Goal: Information Seeking & Learning: Learn about a topic

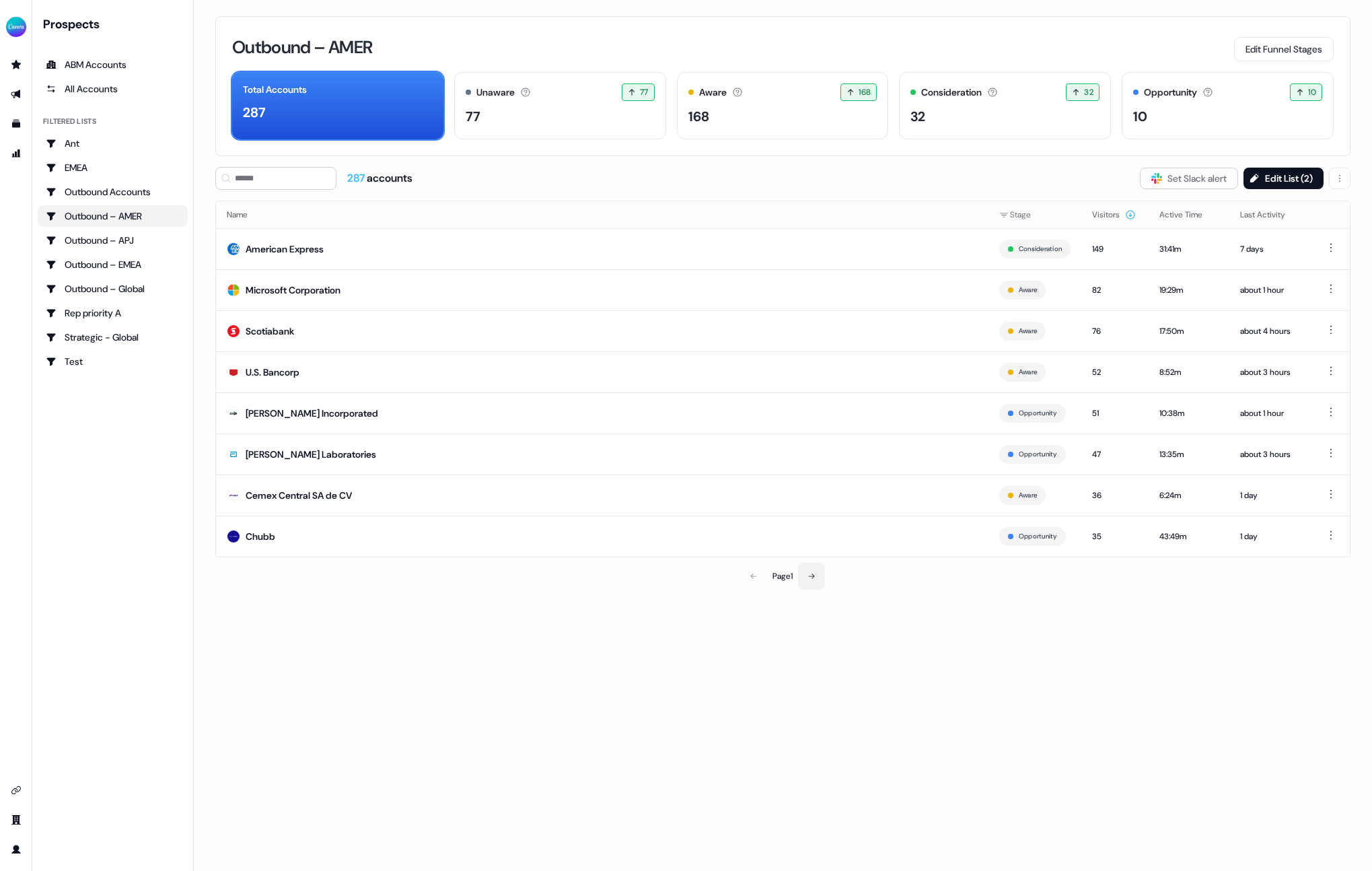
click at [810, 575] on icon at bounding box center [811, 576] width 8 height 8
click at [810, 576] on icon at bounding box center [813, 576] width 8 height 8
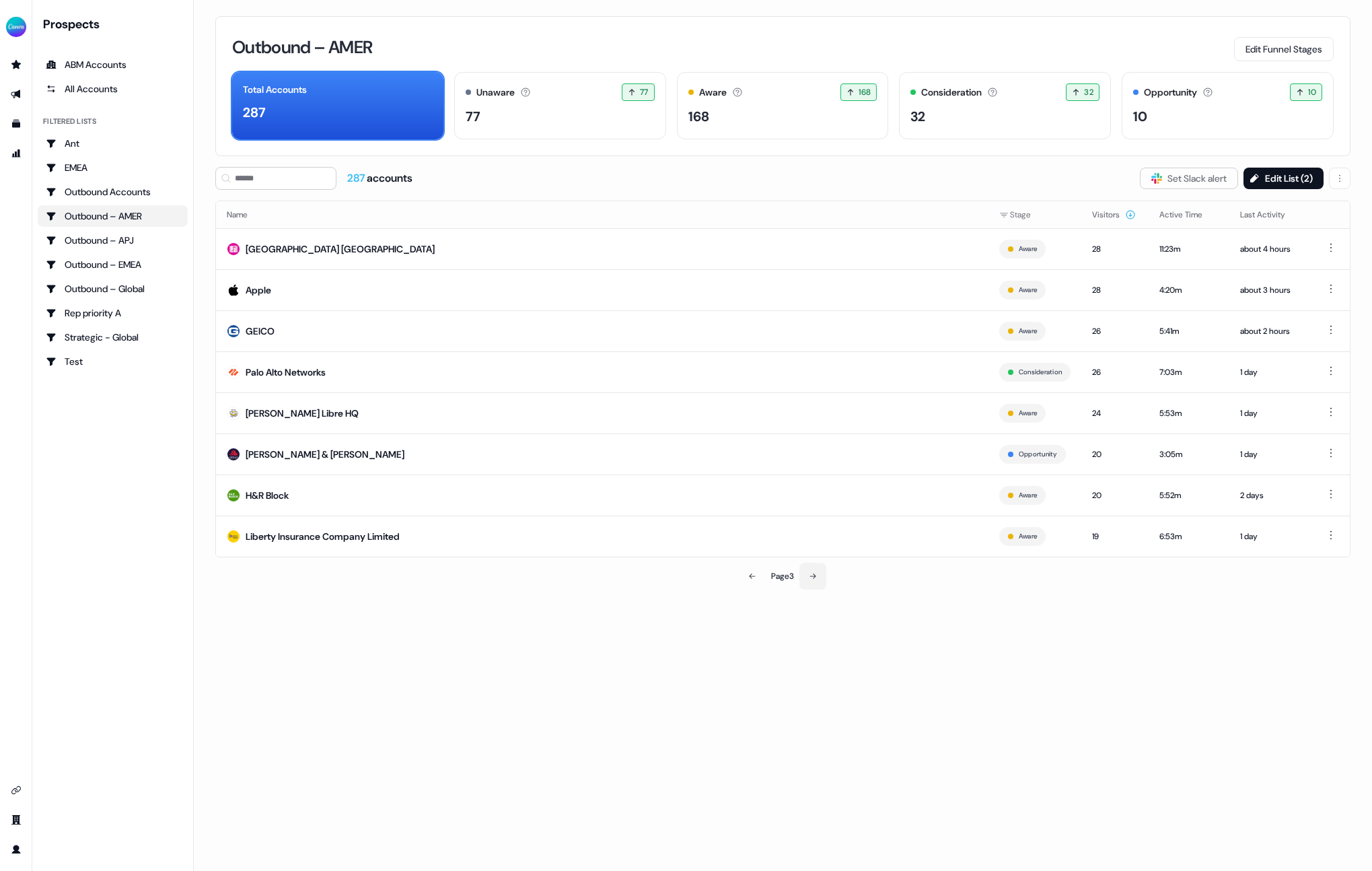
click at [810, 573] on icon at bounding box center [813, 576] width 8 height 8
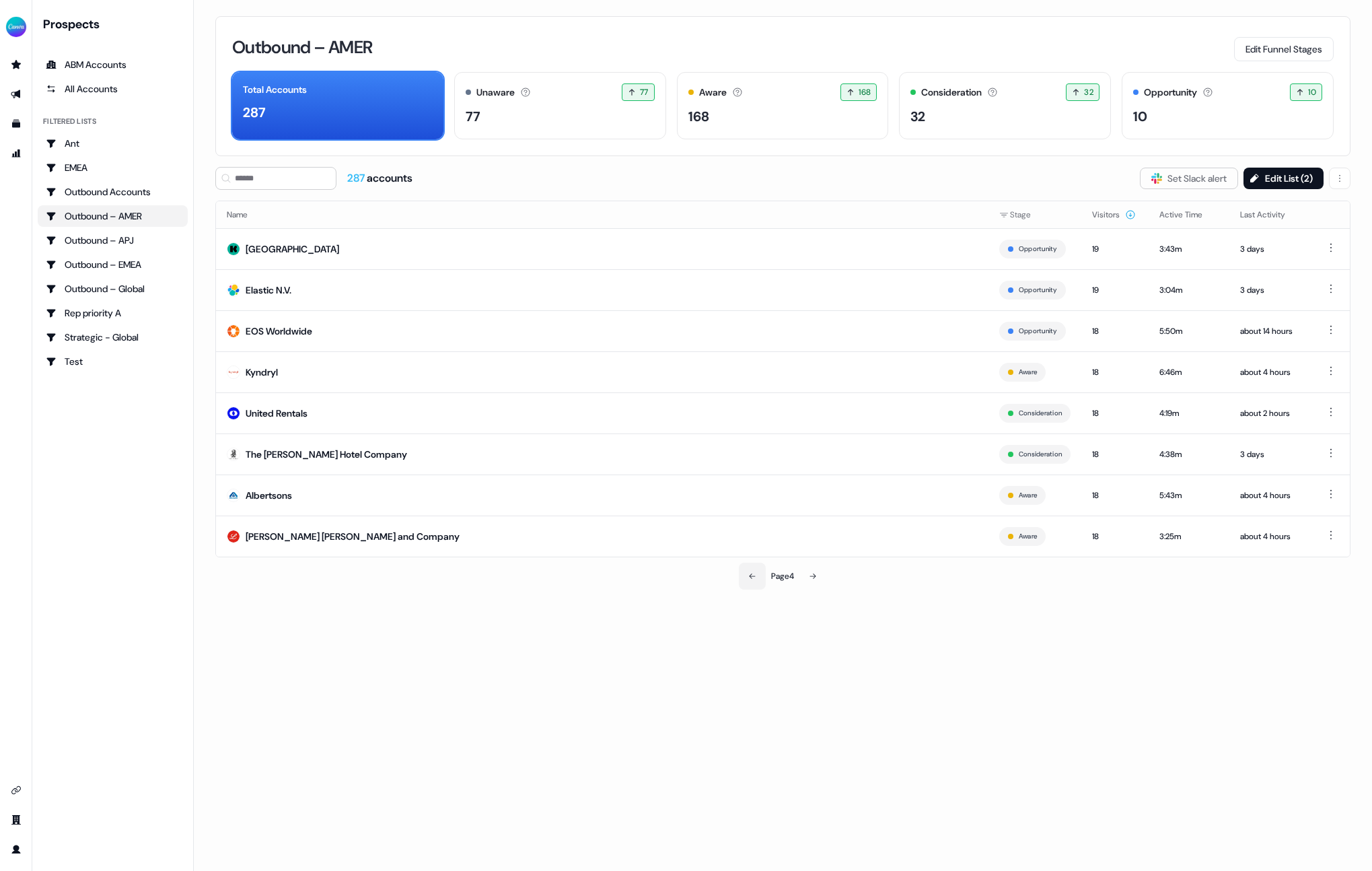
click at [745, 576] on button at bounding box center [753, 577] width 27 height 27
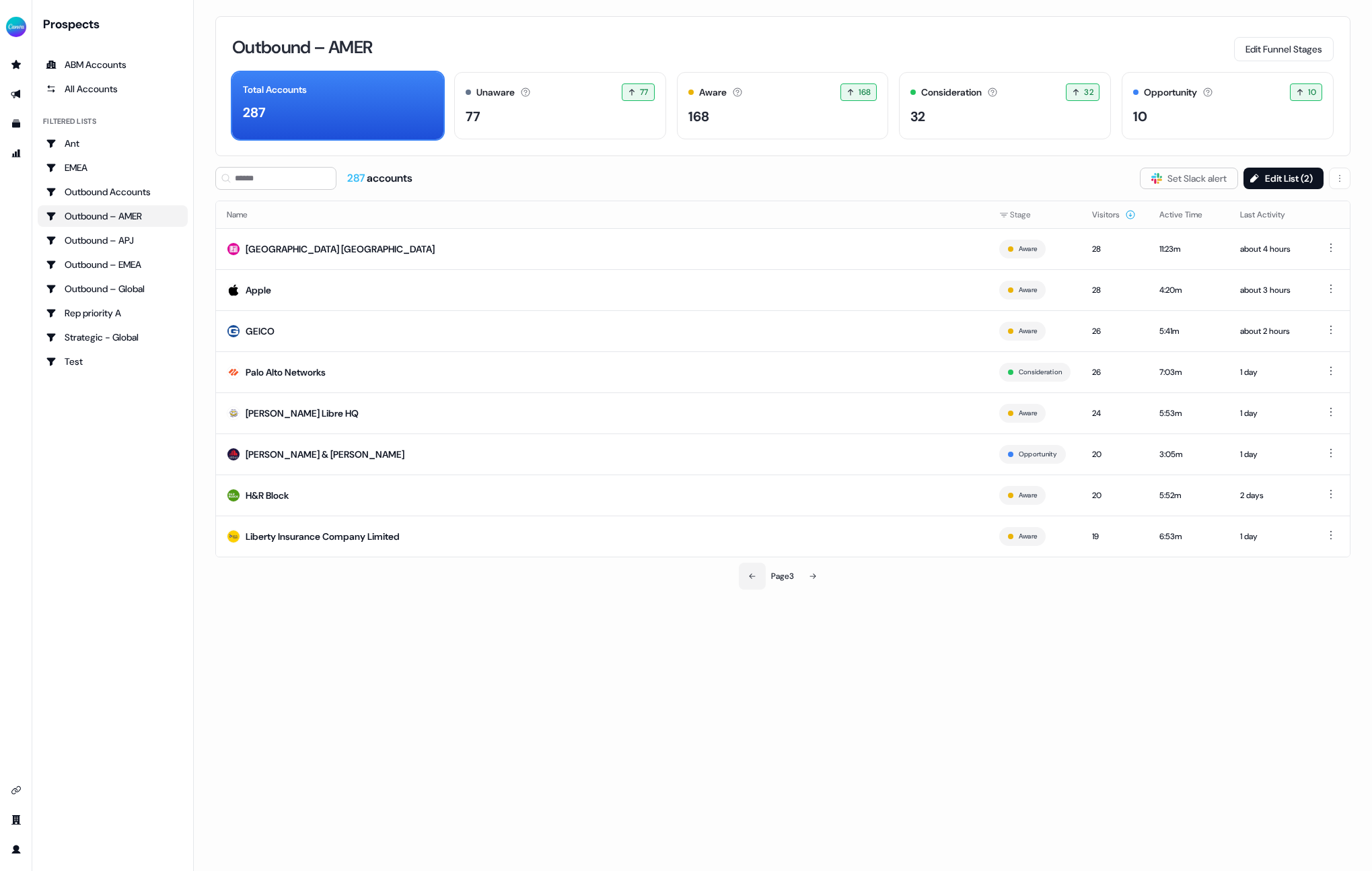
click at [745, 576] on button at bounding box center [753, 577] width 27 height 27
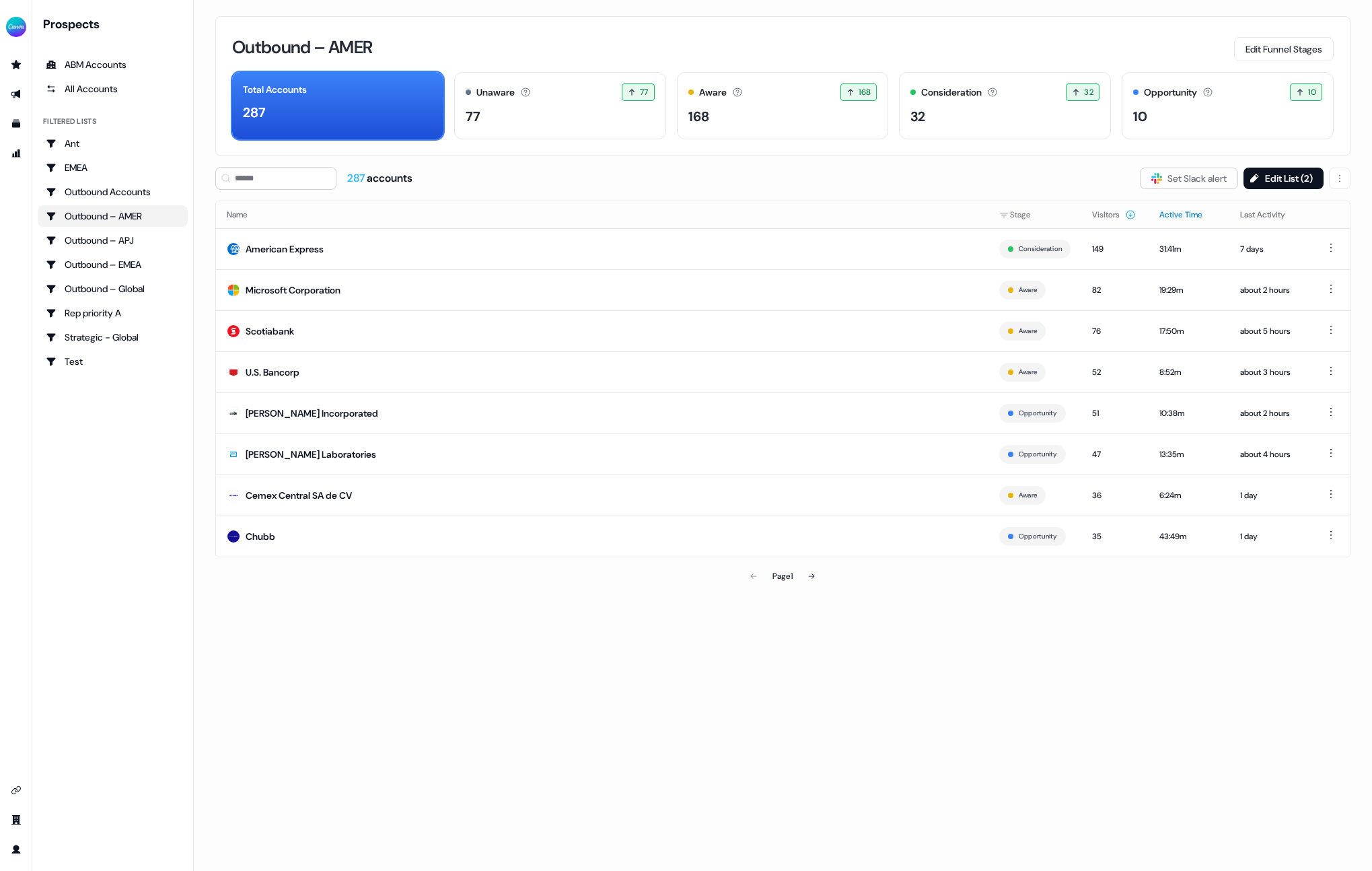
click at [1185, 213] on button "Active Time" at bounding box center [1189, 214] width 59 height 25
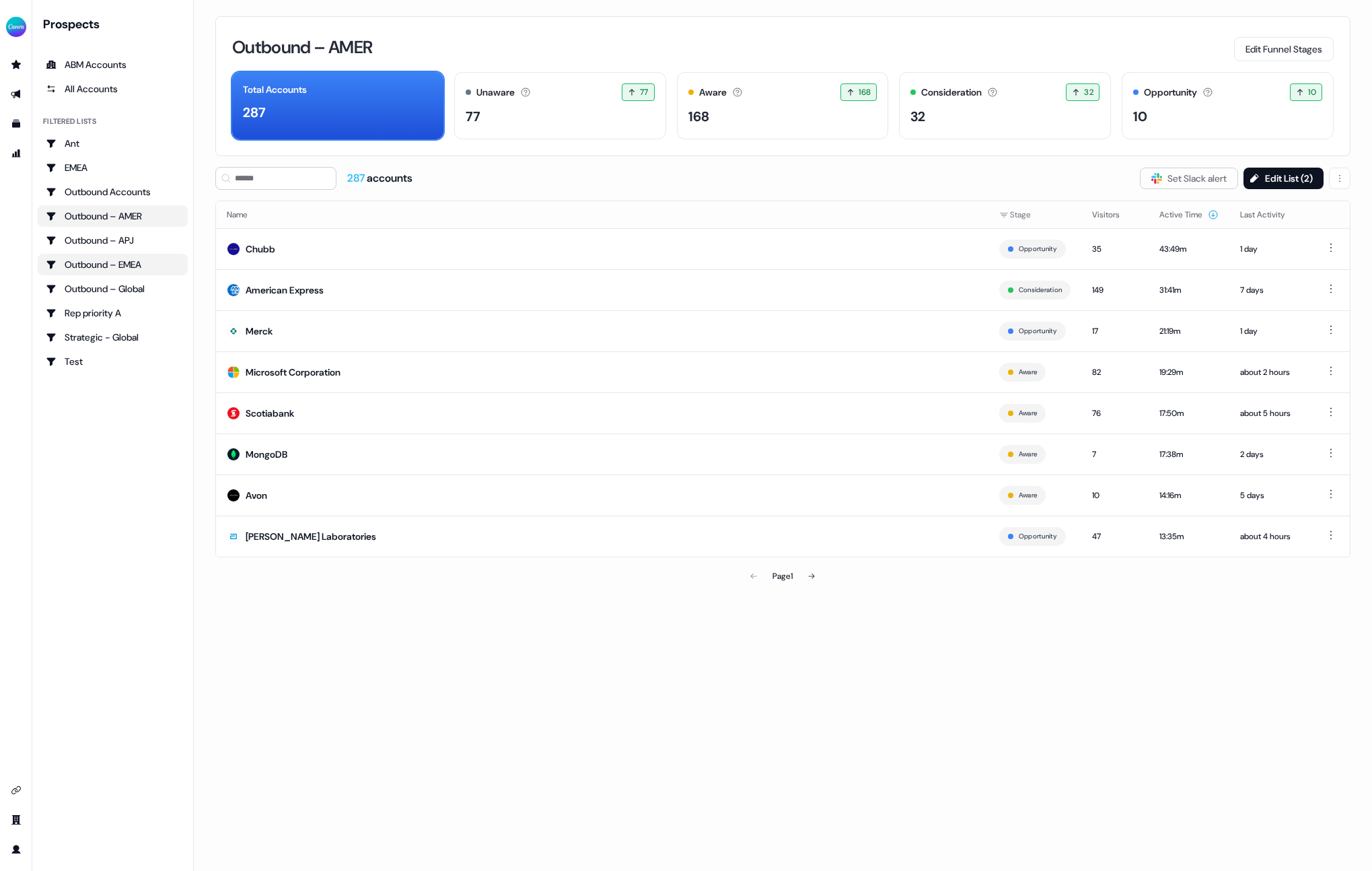
click at [126, 267] on div "Outbound – EMEA" at bounding box center [112, 264] width 133 height 14
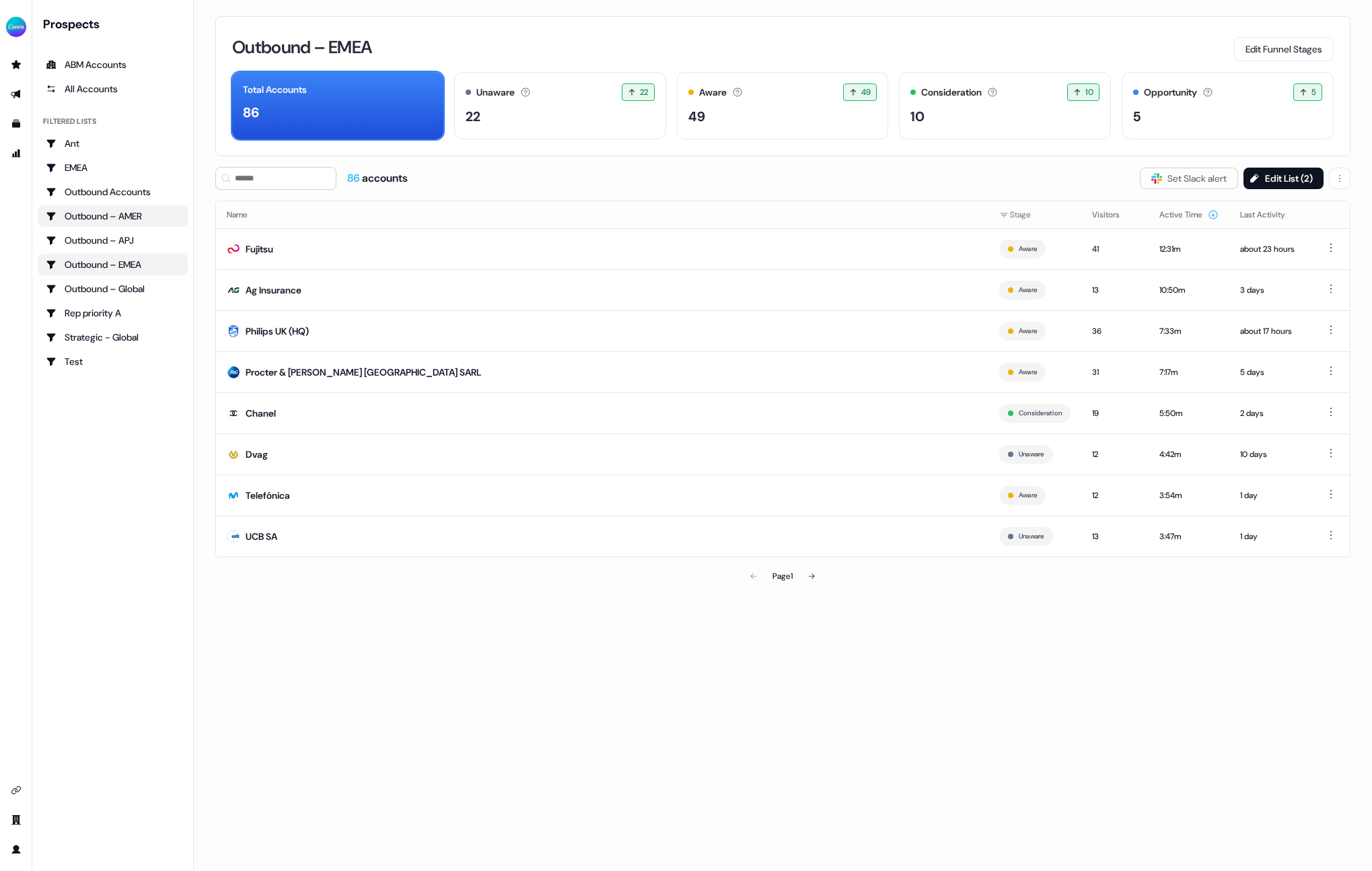
click at [119, 213] on div "Outbound – AMER" at bounding box center [112, 215] width 133 height 14
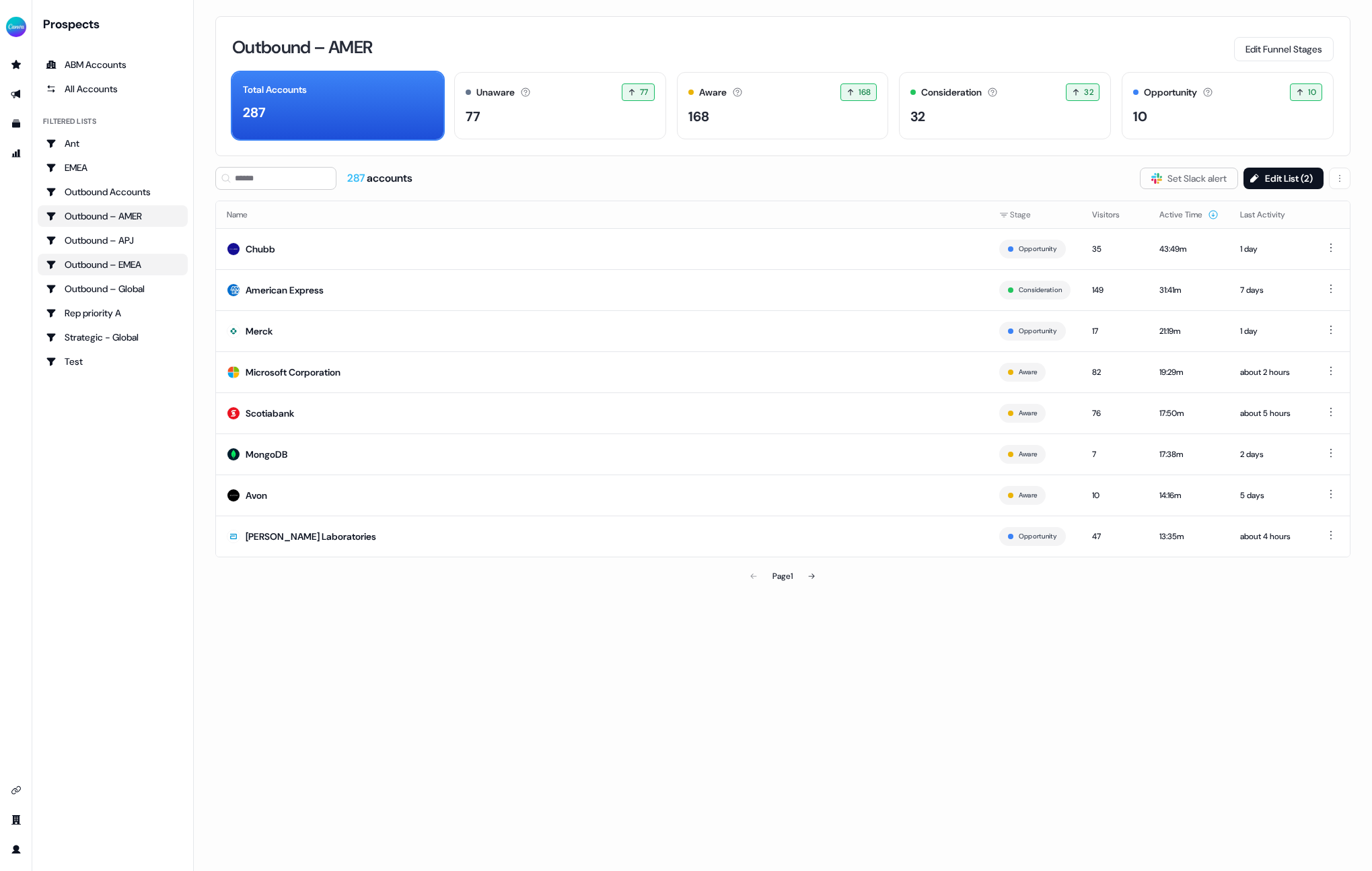
click at [114, 266] on div "Outbound – EMEA" at bounding box center [112, 264] width 133 height 14
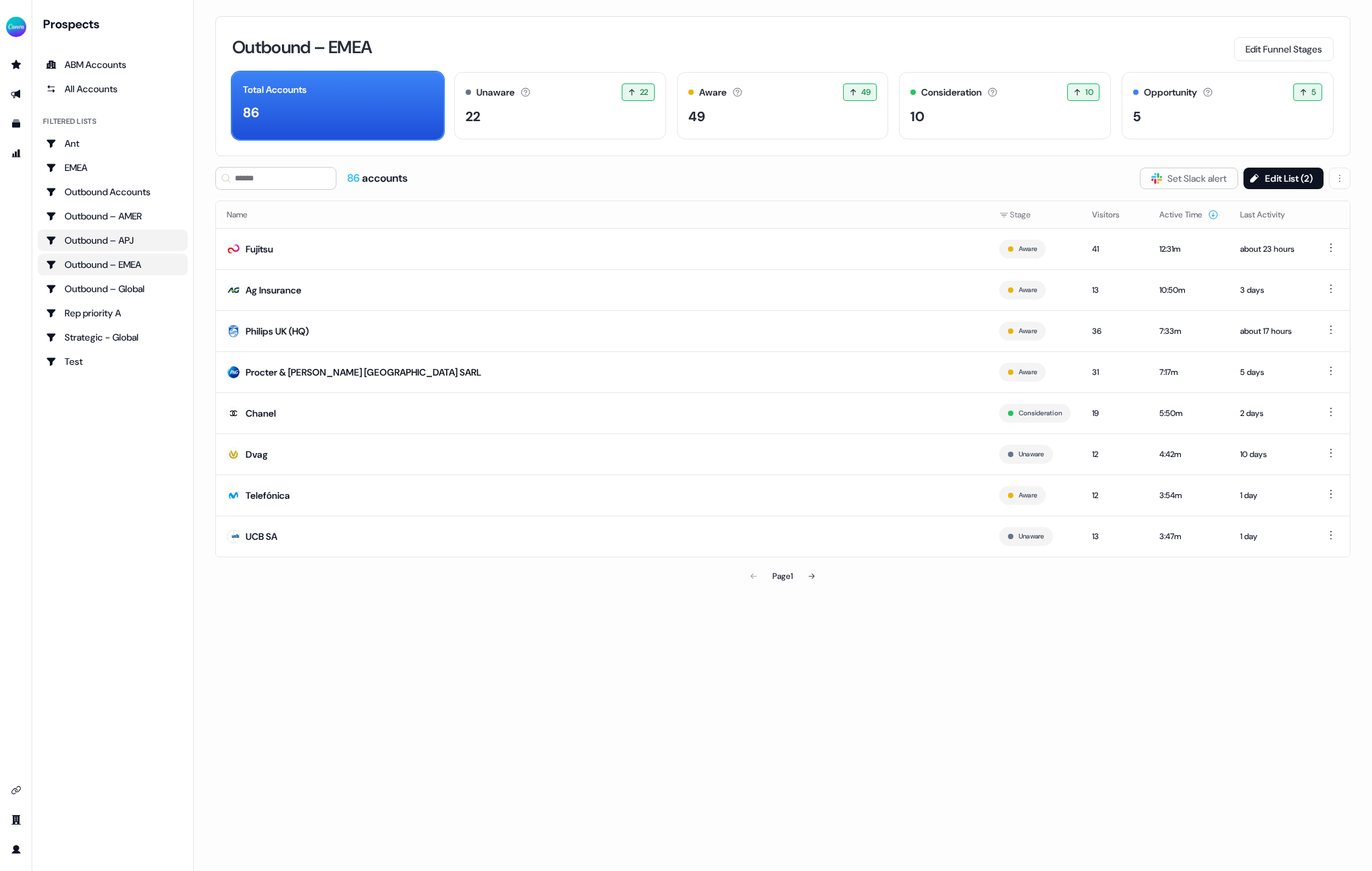
click at [117, 241] on div "Outbound – APJ" at bounding box center [112, 240] width 133 height 14
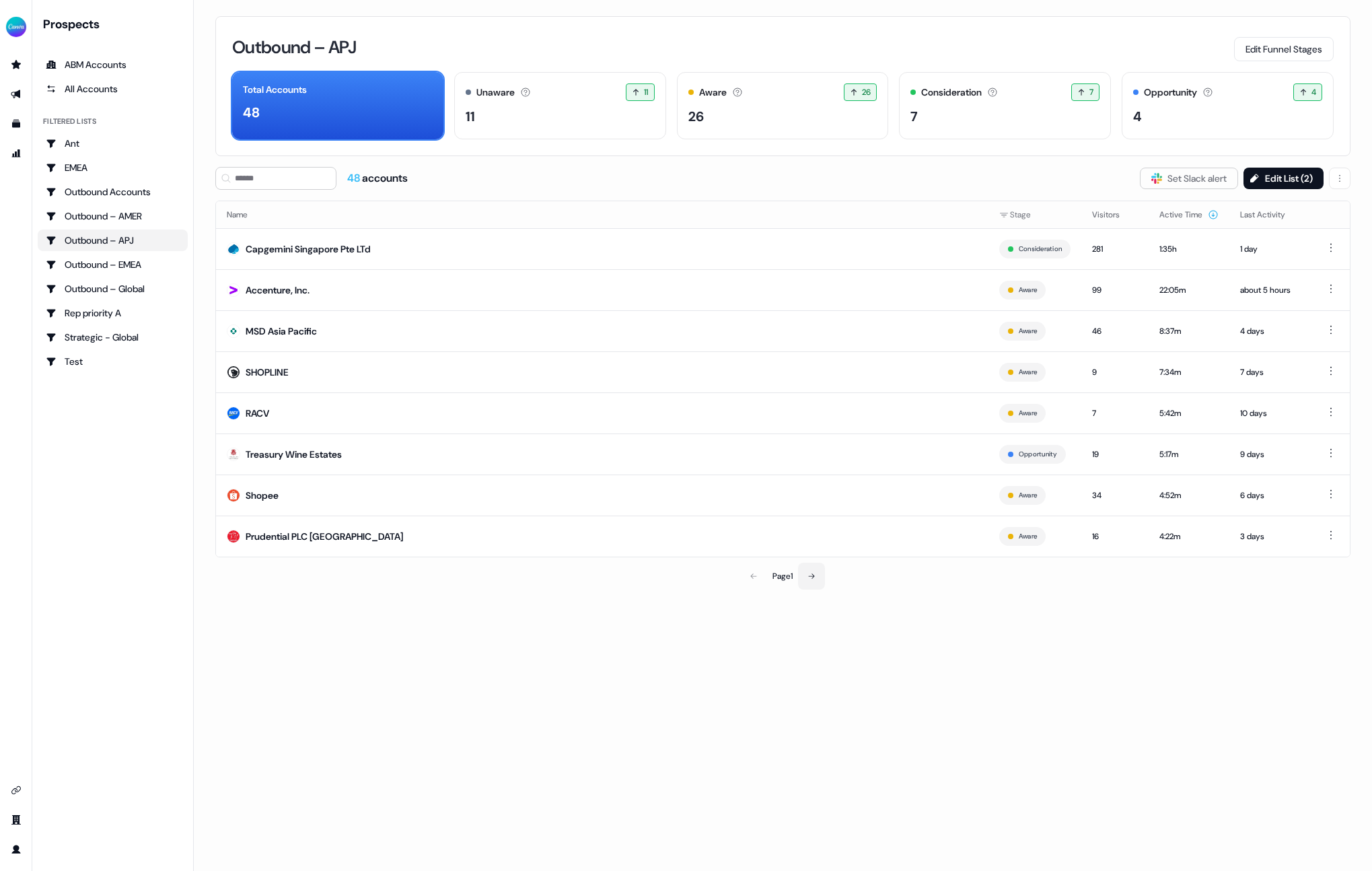
click at [812, 578] on icon at bounding box center [811, 576] width 8 height 8
drag, startPoint x: 450, startPoint y: 248, endPoint x: 256, endPoint y: 246, distance: 194.0
click at [256, 246] on td "Bank of the [GEOGRAPHIC_DATA] (BPI)" at bounding box center [602, 248] width 773 height 41
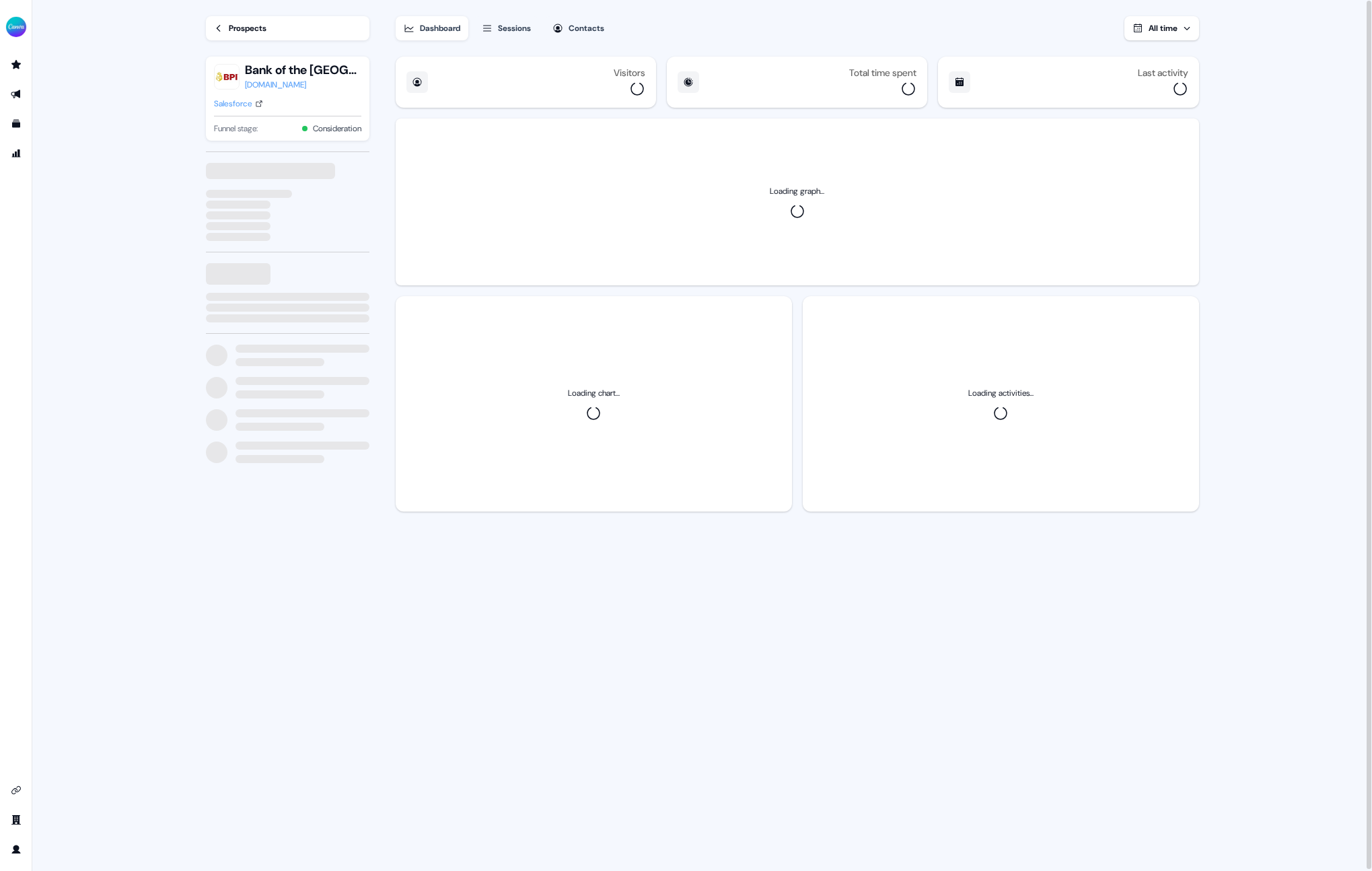
click at [610, 58] on div "Visitors" at bounding box center [526, 82] width 261 height 51
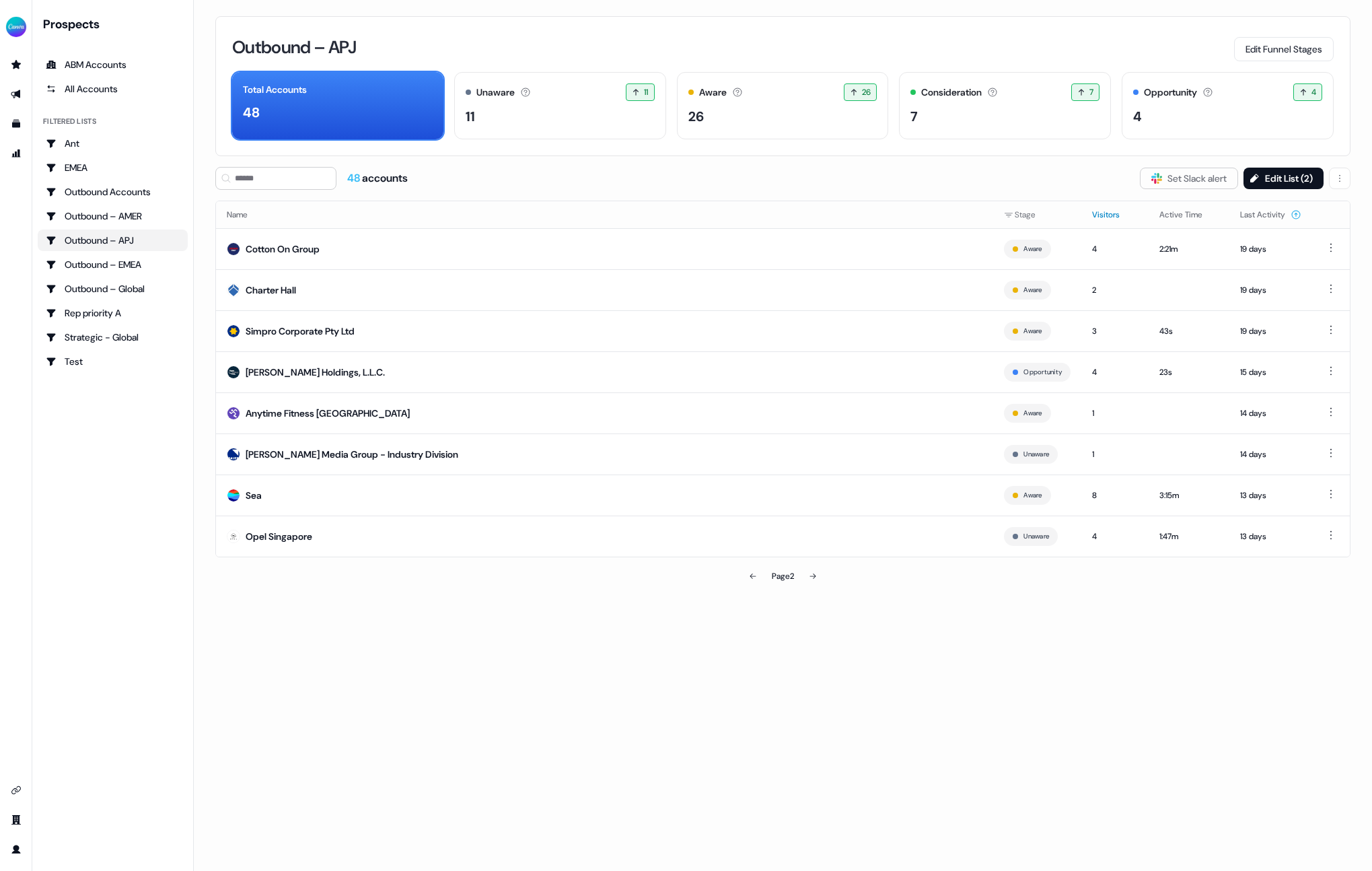
click at [1100, 214] on button "Visitors" at bounding box center [1114, 214] width 44 height 25
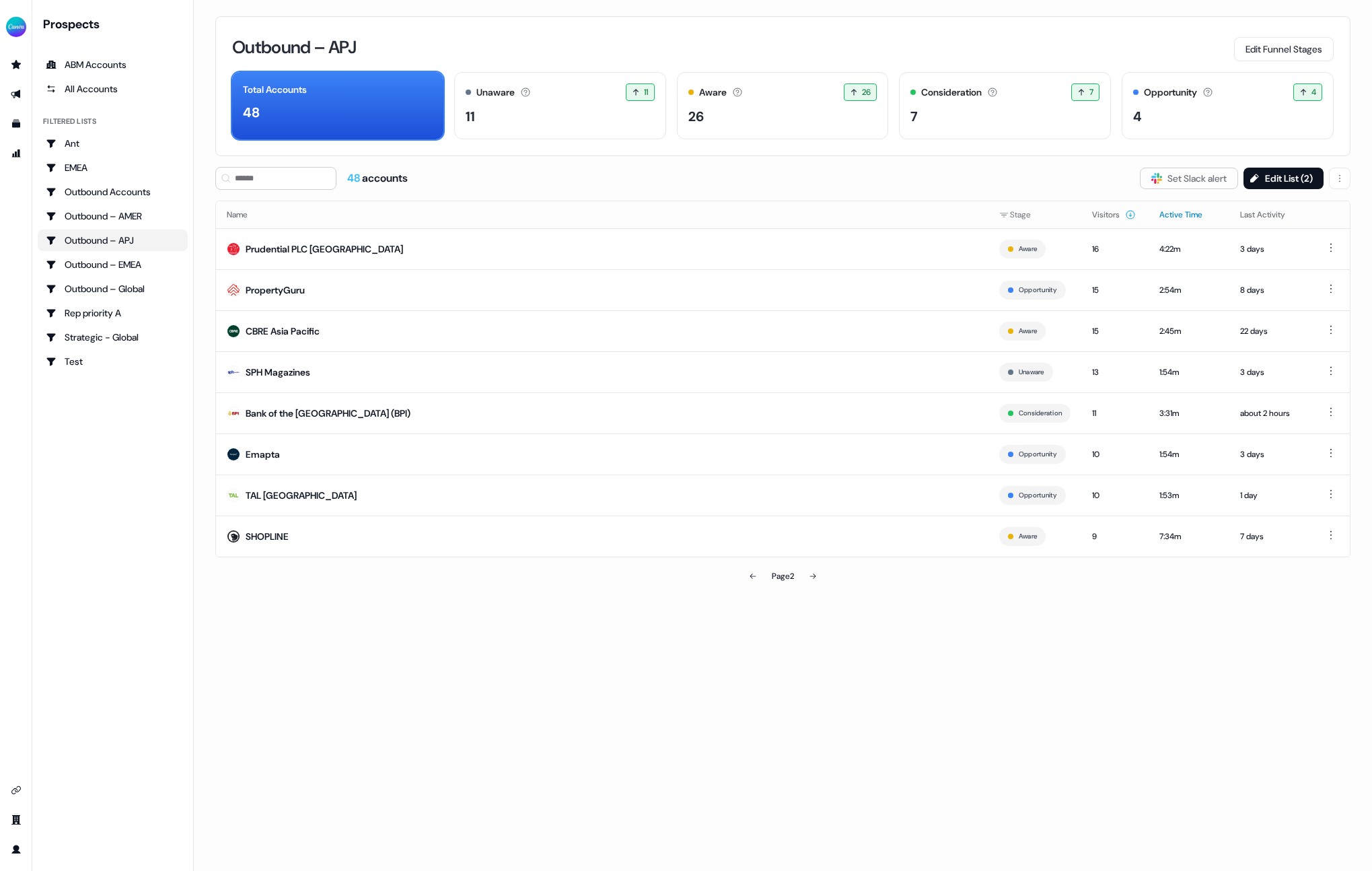
click at [1173, 214] on button "Active Time" at bounding box center [1189, 214] width 59 height 25
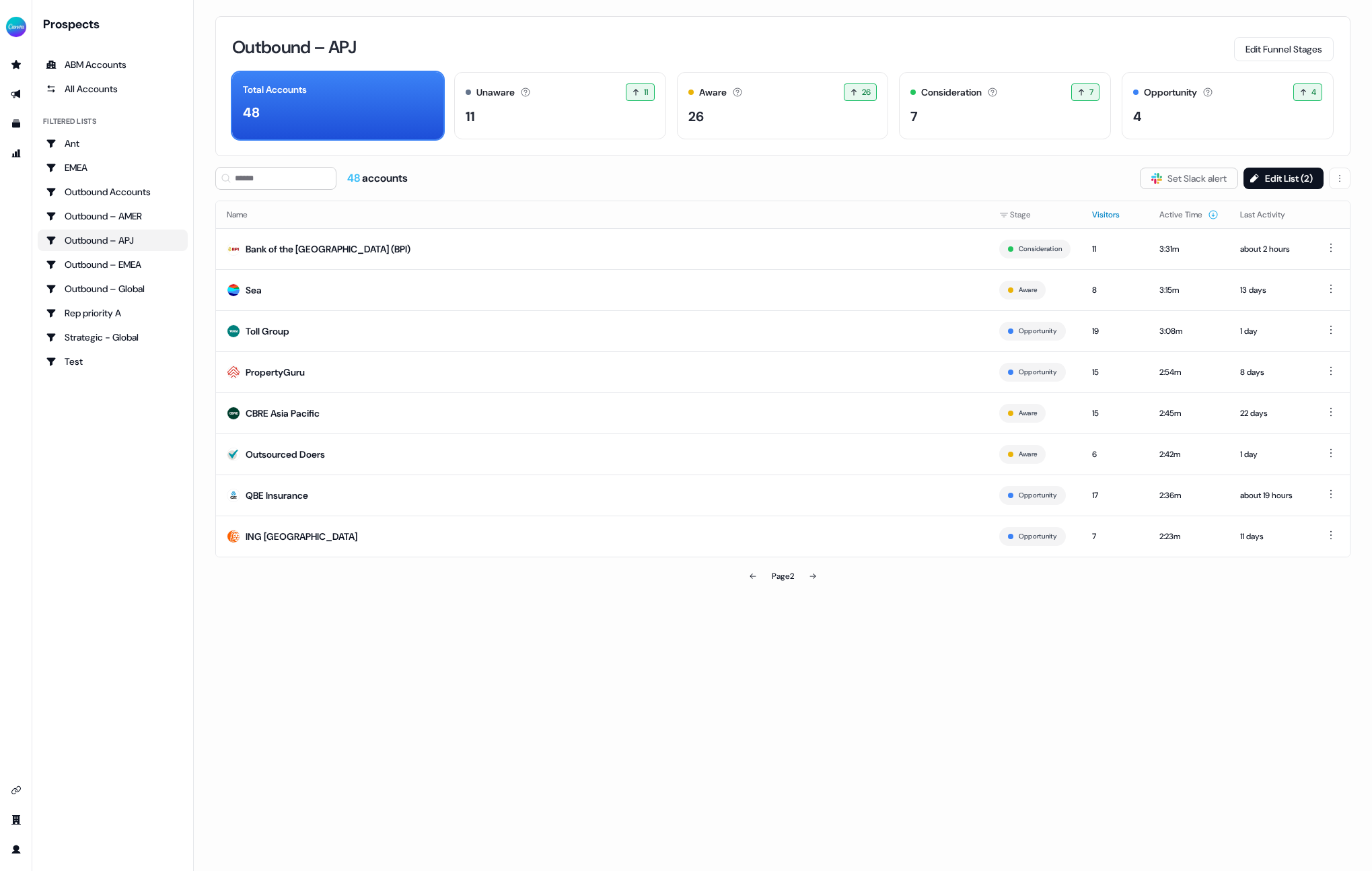
click at [1107, 215] on button "Visitors" at bounding box center [1114, 214] width 44 height 25
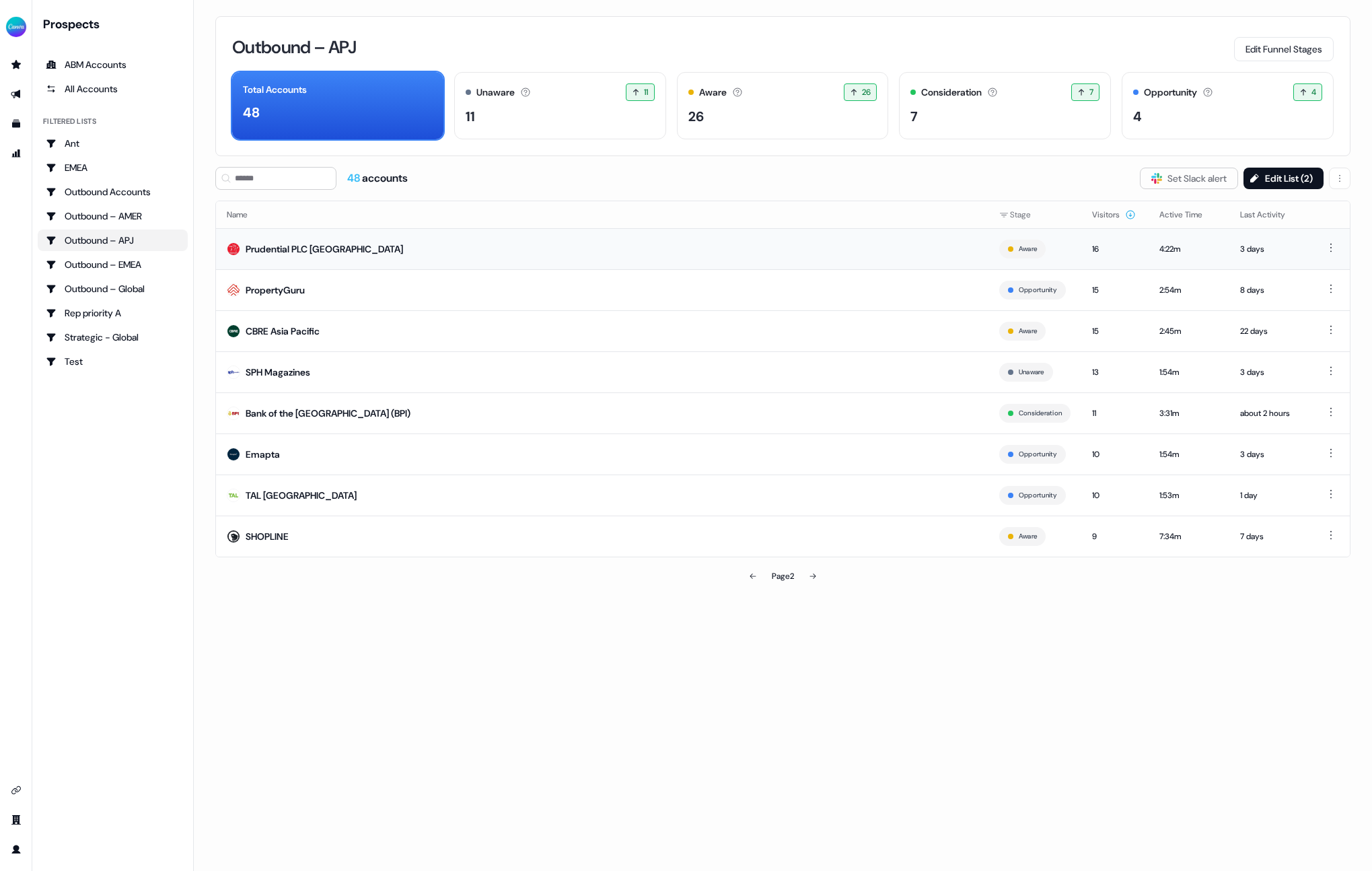
drag, startPoint x: 413, startPoint y: 251, endPoint x: 221, endPoint y: 251, distance: 192.0
click at [221, 251] on td "Prudential PLC [GEOGRAPHIC_DATA]" at bounding box center [602, 248] width 773 height 41
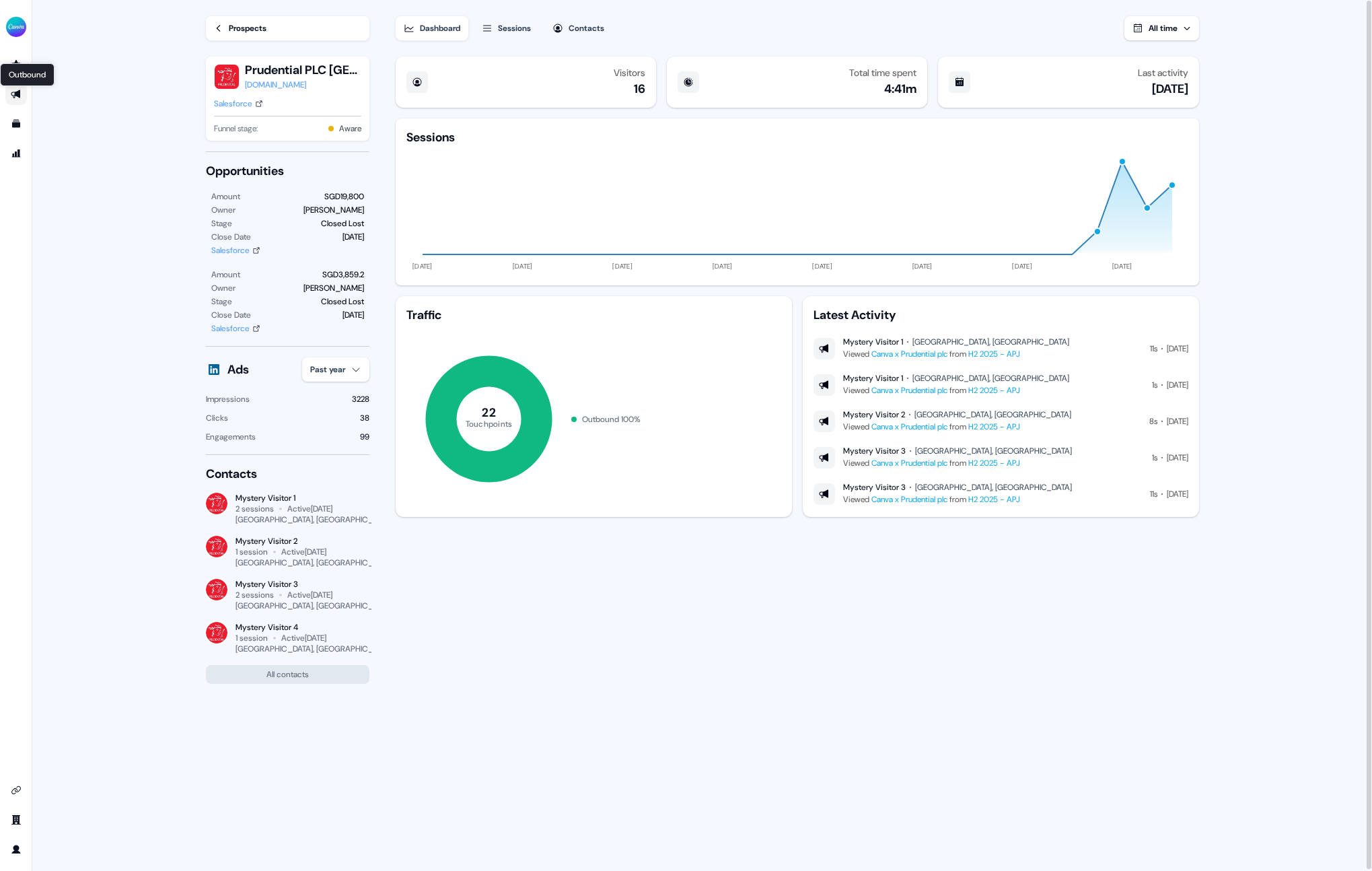
click at [17, 92] on icon "Go to outbound experience" at bounding box center [15, 94] width 9 height 9
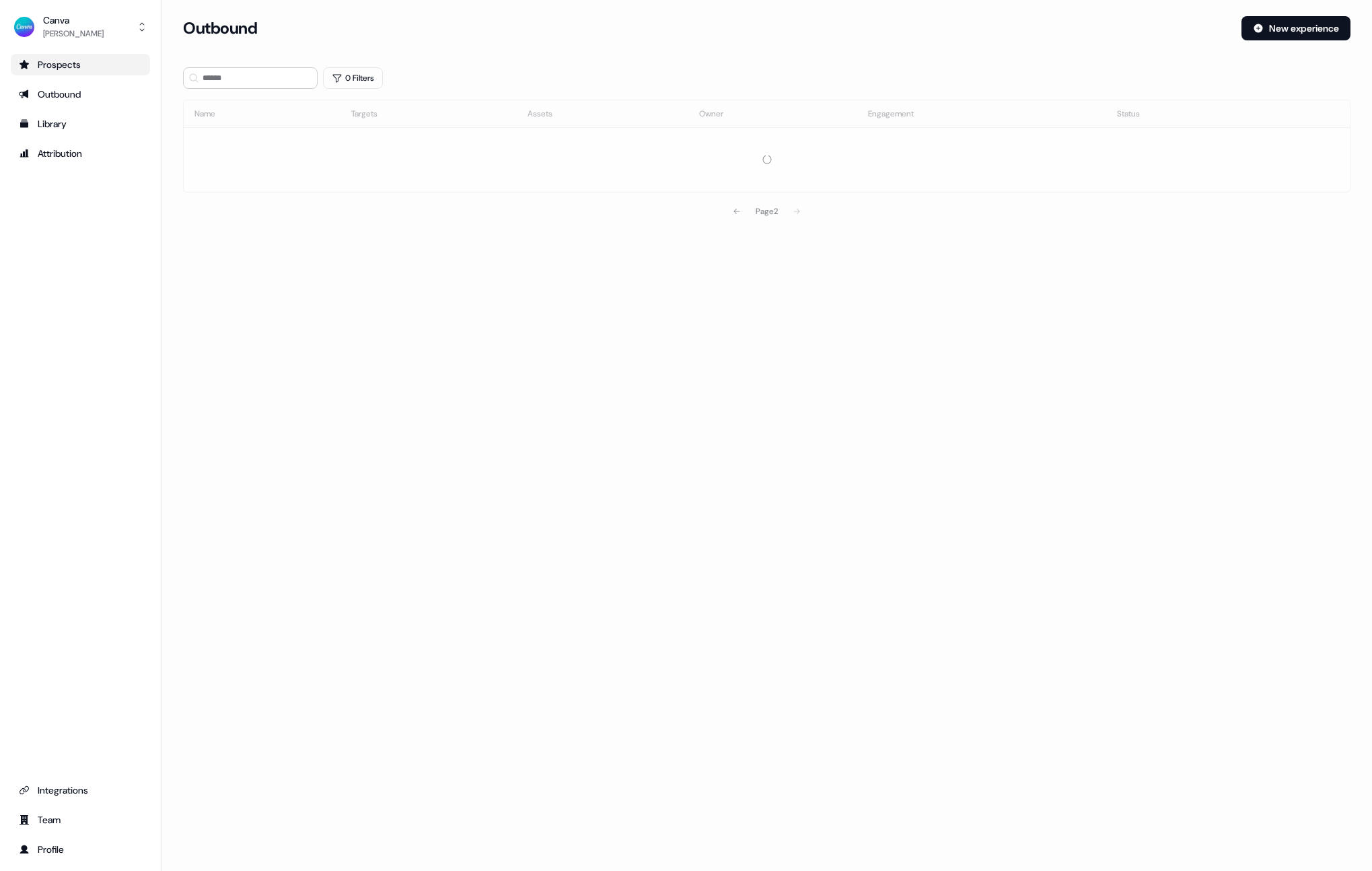
click at [17, 65] on link "Prospects" at bounding box center [80, 64] width 139 height 22
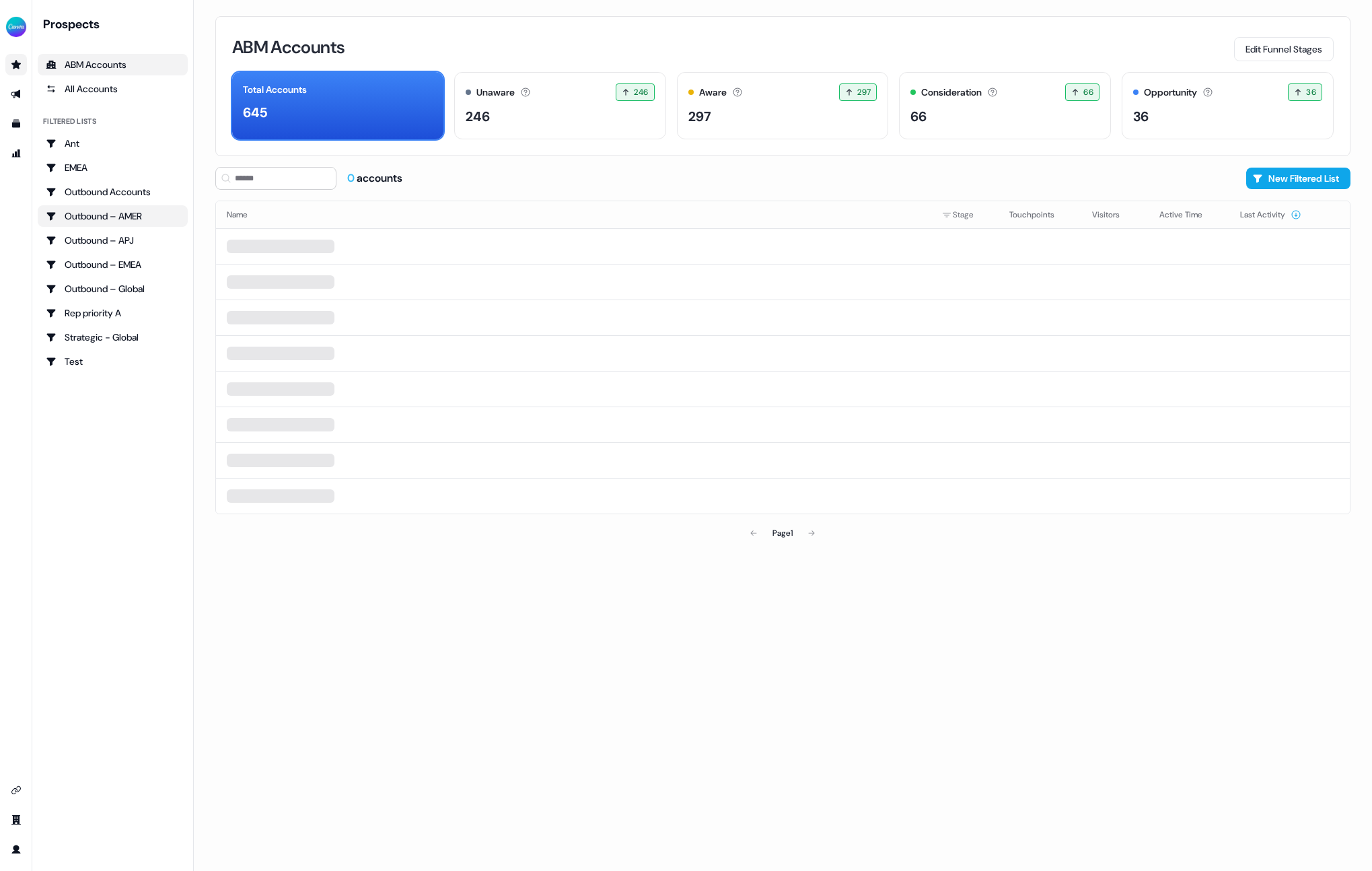
click at [113, 214] on div "Outbound – AMER" at bounding box center [112, 215] width 133 height 14
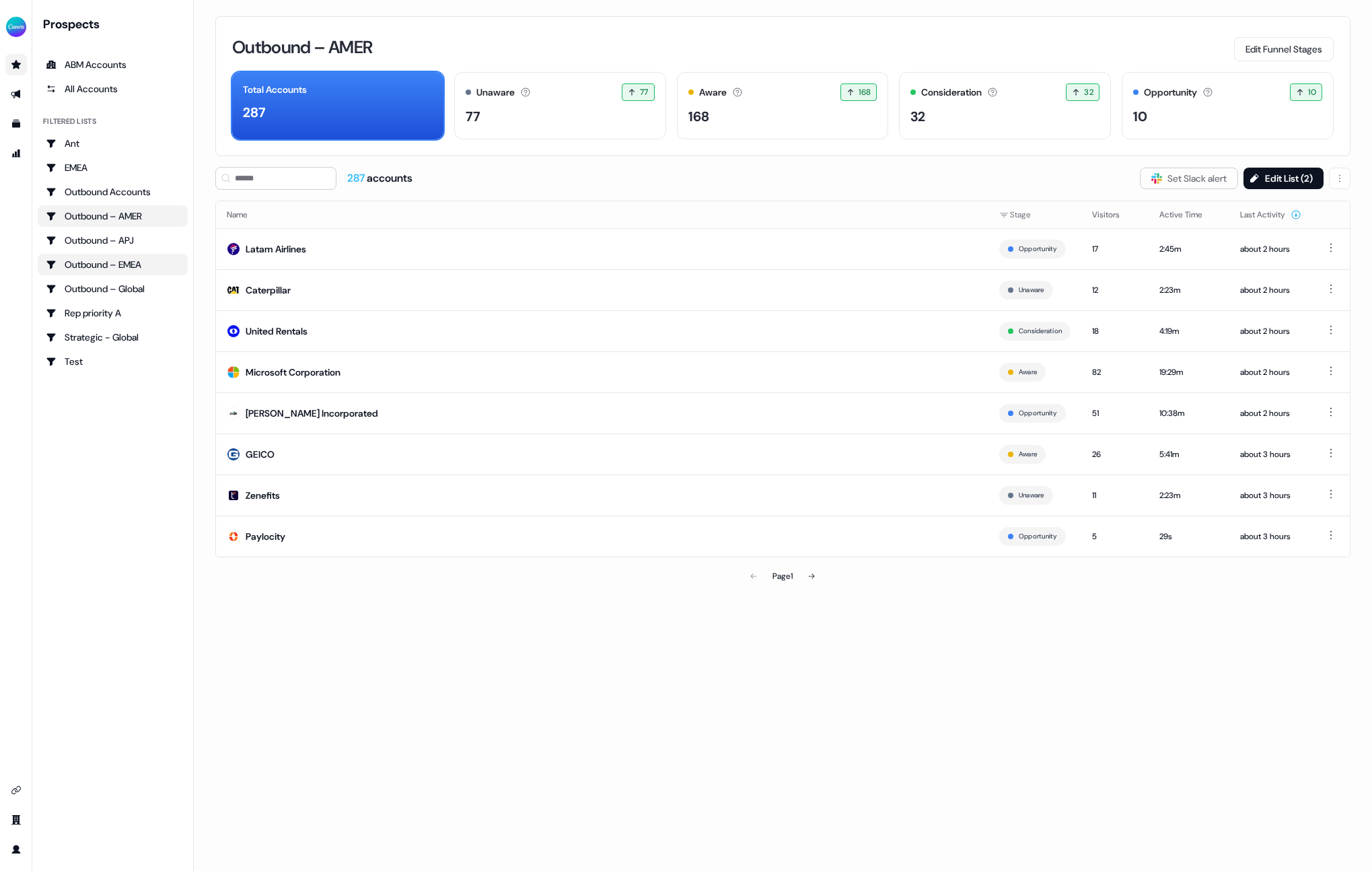
click at [113, 260] on div "Outbound – EMEA" at bounding box center [112, 264] width 133 height 14
click at [1113, 210] on button "Visitors" at bounding box center [1114, 214] width 44 height 25
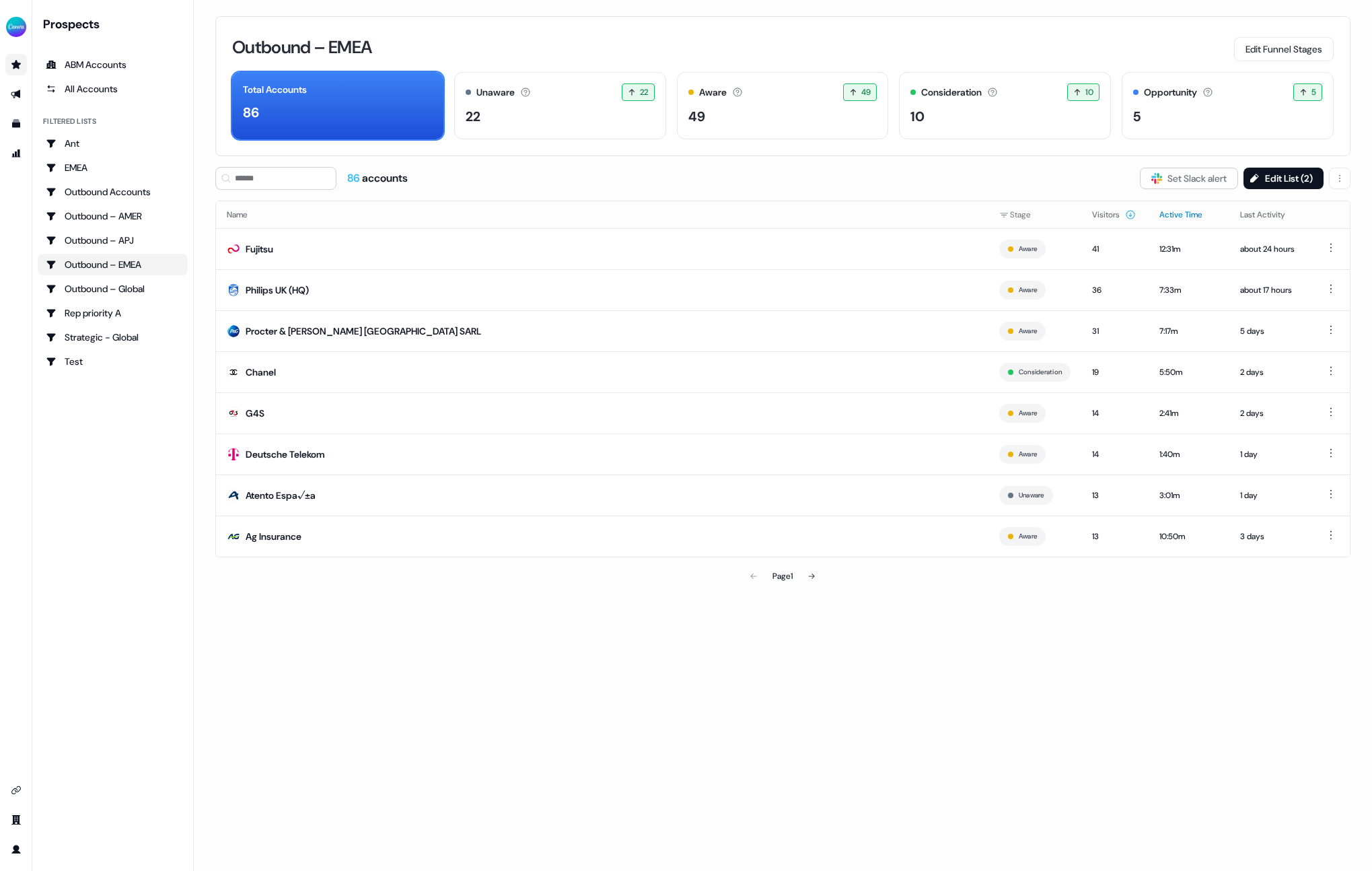
click at [1174, 216] on button "Active Time" at bounding box center [1189, 214] width 59 height 25
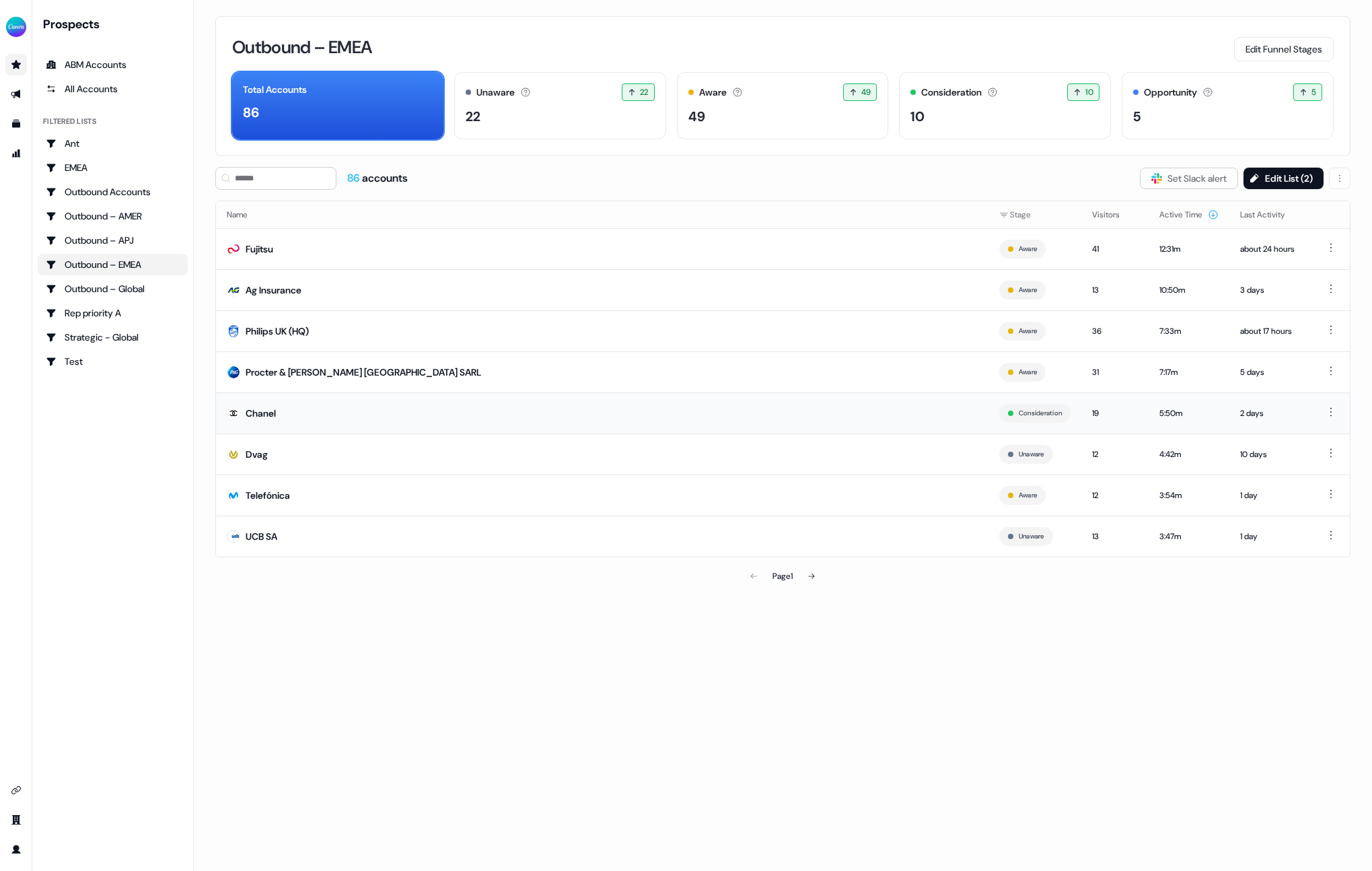
click at [1149, 409] on td "5:50m" at bounding box center [1189, 412] width 81 height 41
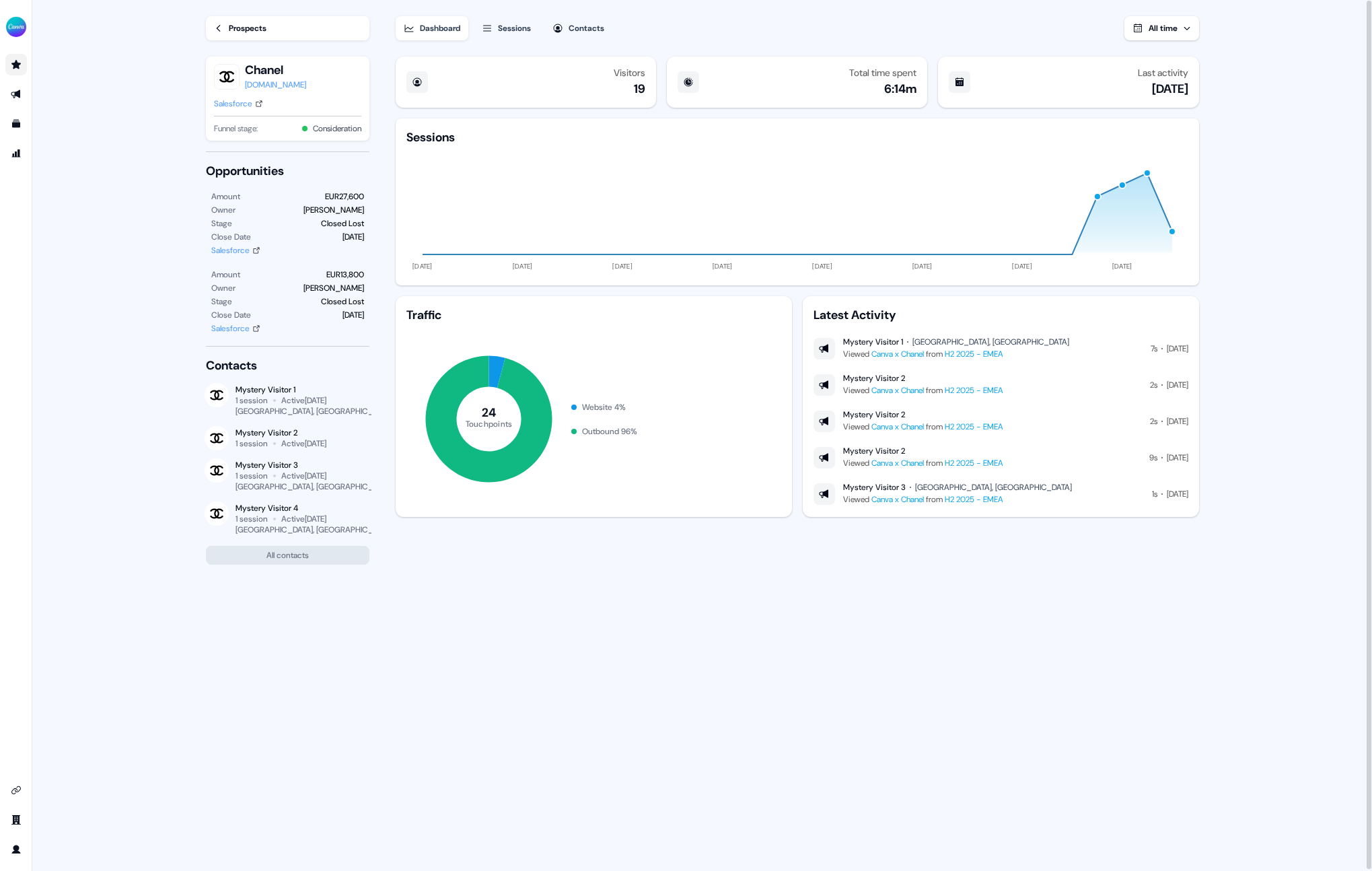
click at [496, 660] on div "Visitors 19 Total time spent 6:14m Last activity [DATE] Sessions [DATE] [DATE] …" at bounding box center [797, 461] width 807 height 821
click at [915, 542] on div "Visitors 19 Total time spent 6:14m Last activity [DATE] Sessions [DATE] [DATE] …" at bounding box center [797, 461] width 807 height 821
click at [233, 28] on div "Prospects" at bounding box center [247, 28] width 37 height 14
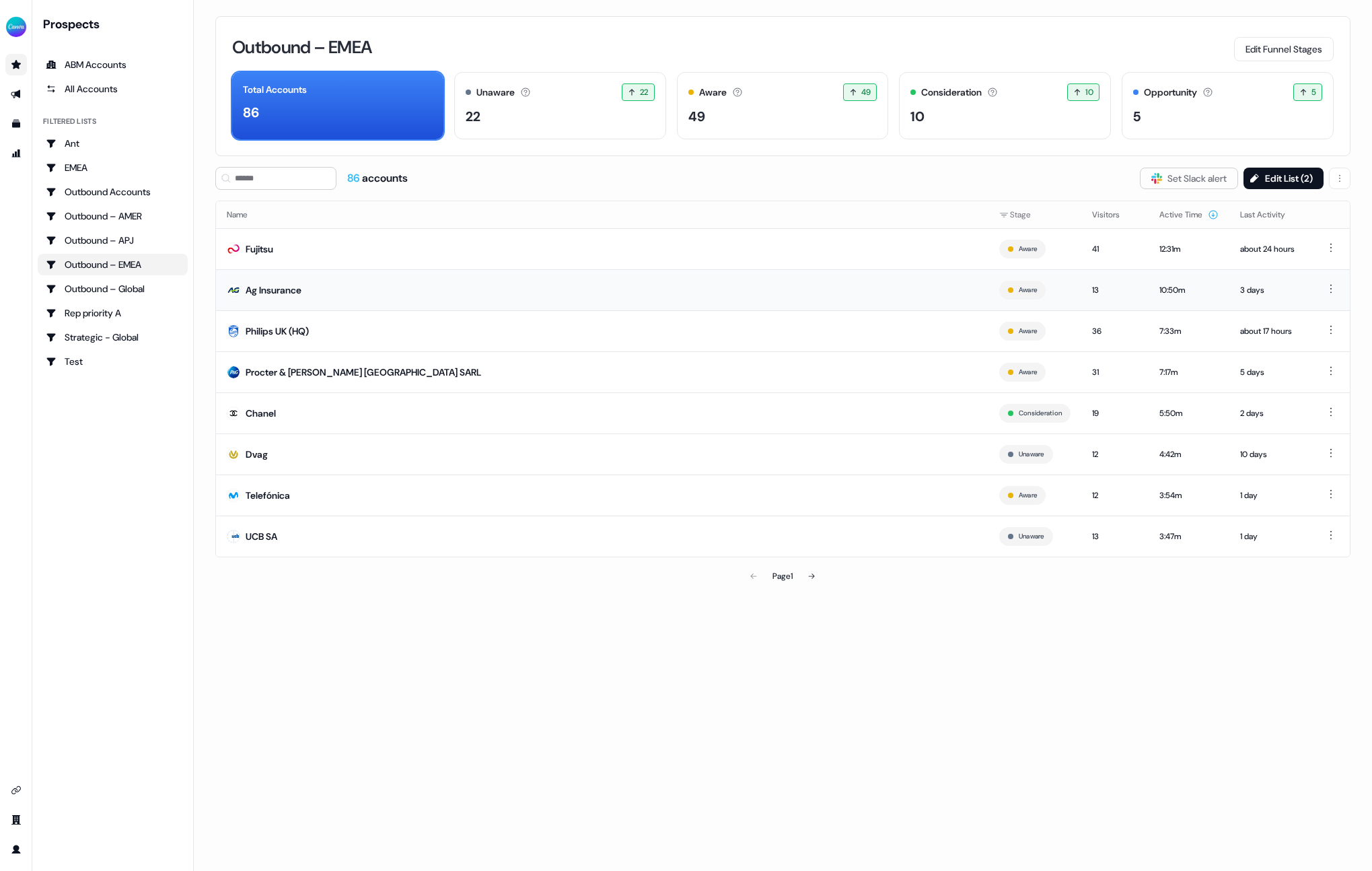
click at [703, 284] on td "Ag Insurance" at bounding box center [602, 289] width 773 height 41
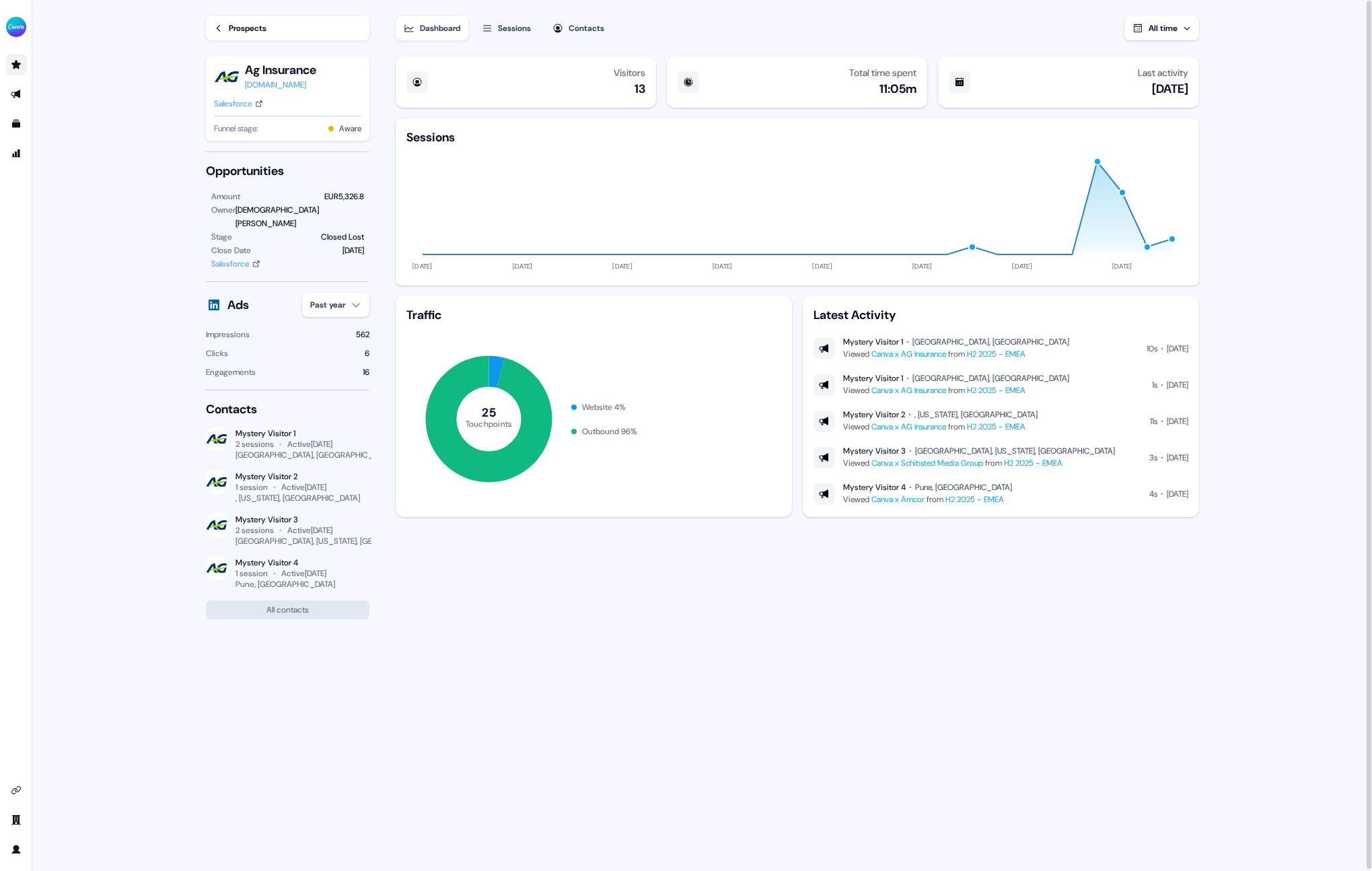
click at [243, 26] on div "Prospects" at bounding box center [247, 28] width 37 height 14
